Goal: Register for event/course

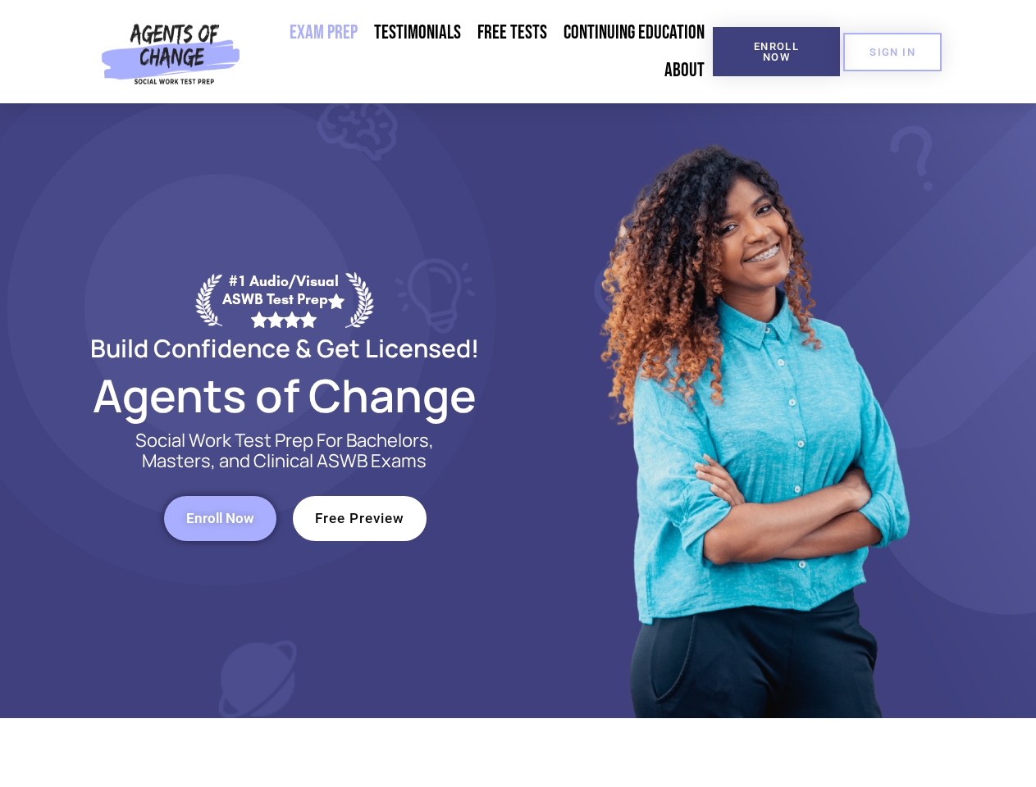
click at [518, 394] on div at bounding box center [751, 410] width 467 height 615
click at [776, 52] on span "Enroll Now" at bounding box center [776, 51] width 75 height 21
click at [892, 52] on span "SIGN IN" at bounding box center [892, 52] width 46 height 11
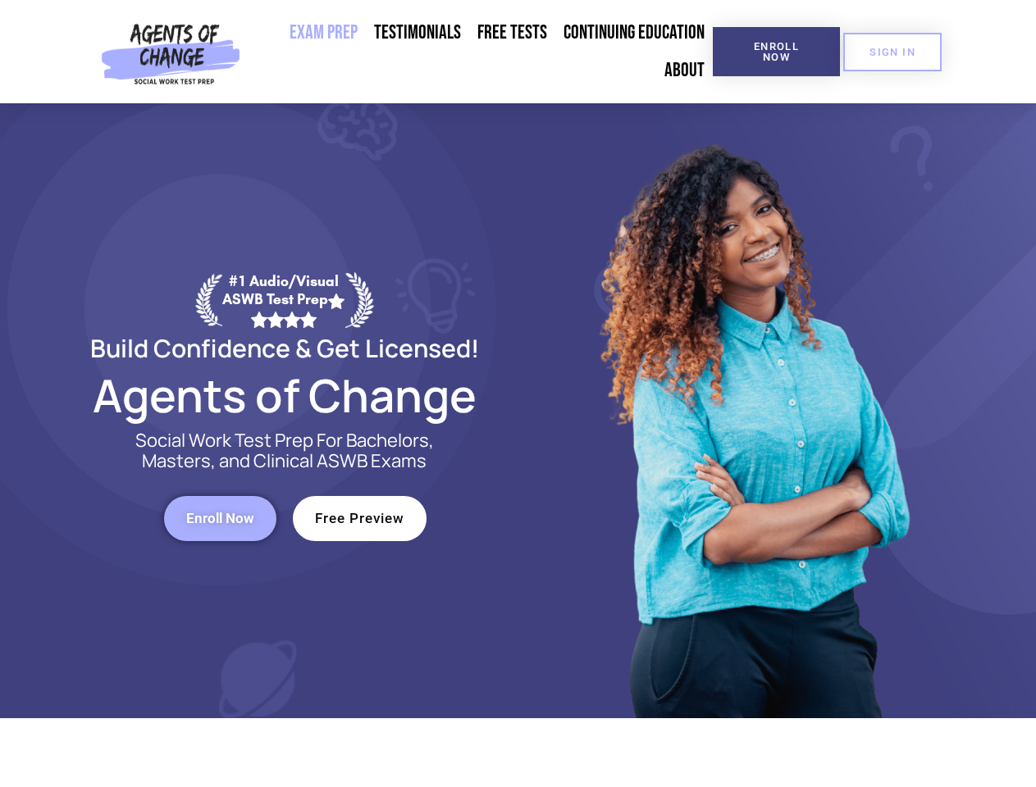
click at [220, 518] on span "Enroll Now" at bounding box center [220, 519] width 68 height 14
click at [359, 518] on span "Free Preview" at bounding box center [359, 519] width 89 height 14
